Goal: Transaction & Acquisition: Purchase product/service

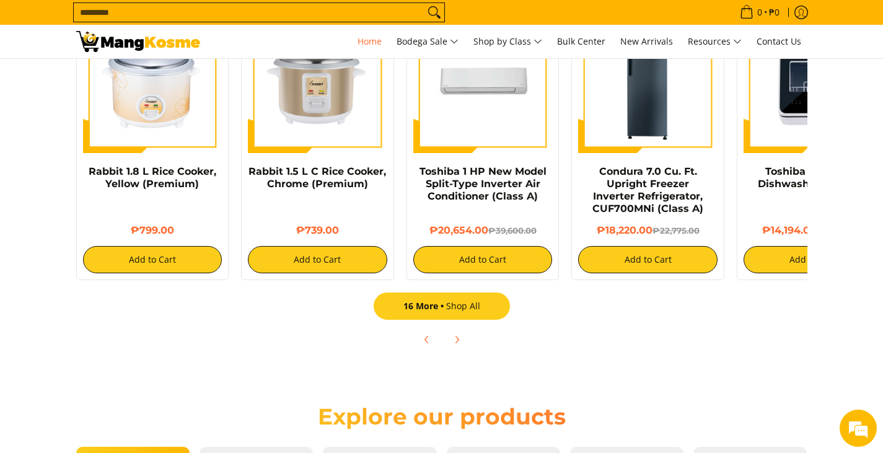
scroll to position [0, 492]
click at [449, 305] on link "16 More Shop All" at bounding box center [442, 305] width 136 height 27
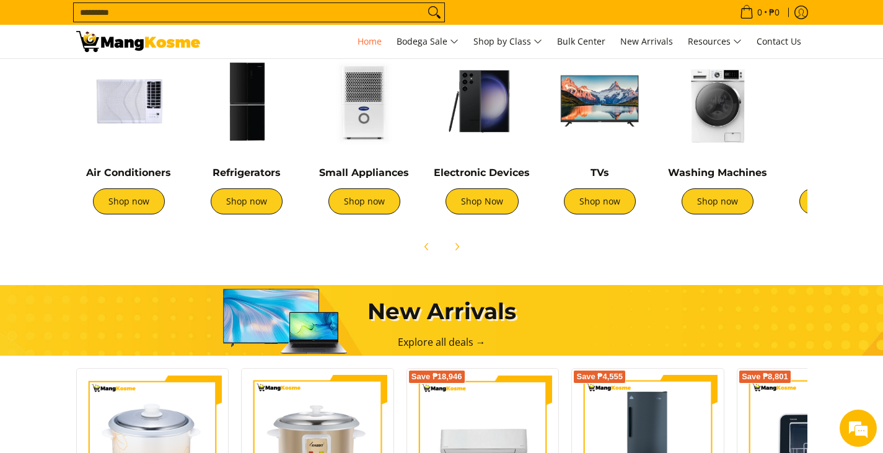
scroll to position [496, 0]
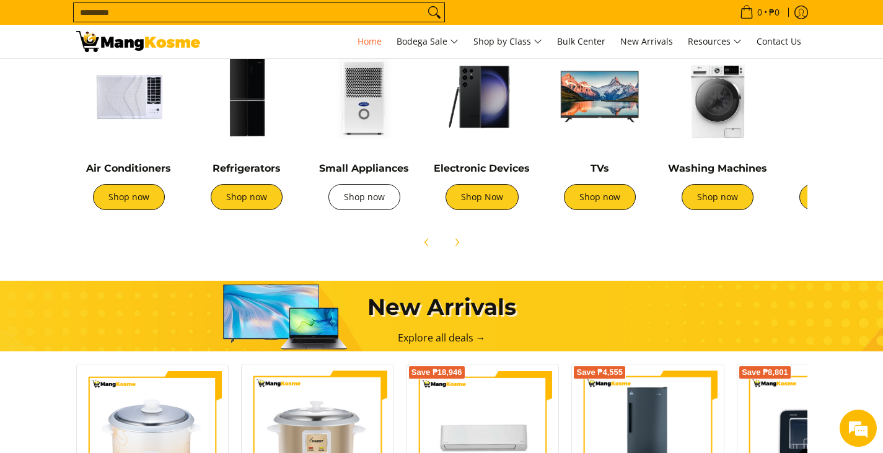
click at [355, 203] on link "Shop now" at bounding box center [364, 197] width 72 height 26
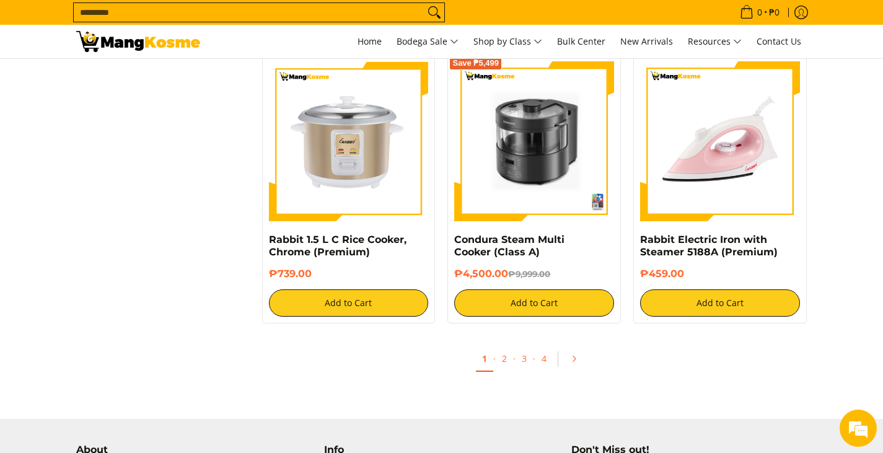
scroll to position [2178, 0]
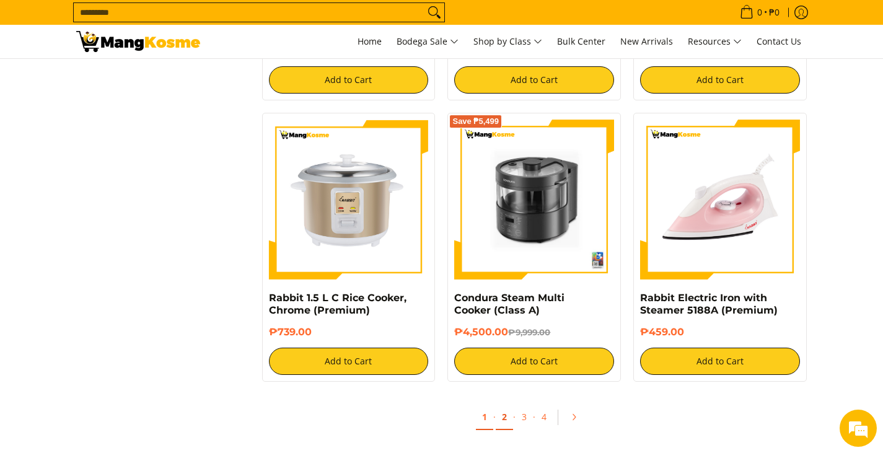
click at [502, 419] on link "2" at bounding box center [504, 417] width 17 height 25
